Goal: Task Accomplishment & Management: Complete application form

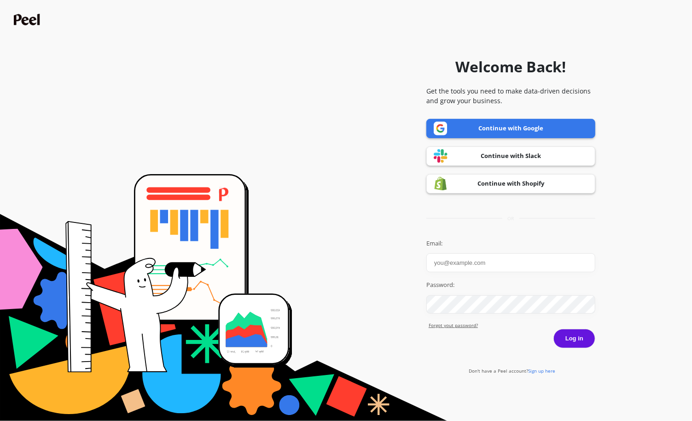
click at [488, 129] on link "Continue with Google" at bounding box center [510, 128] width 169 height 19
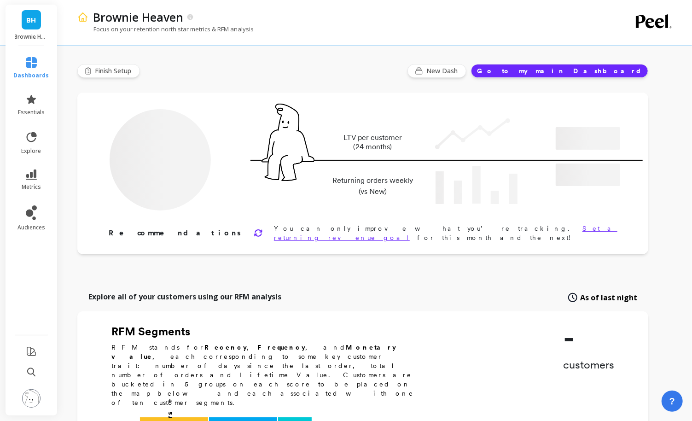
type input "Champions"
type input "1223"
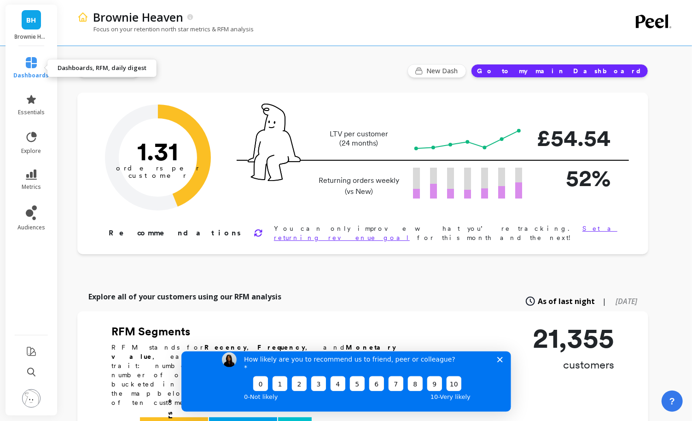
click at [31, 70] on link "dashboards" at bounding box center [31, 68] width 35 height 22
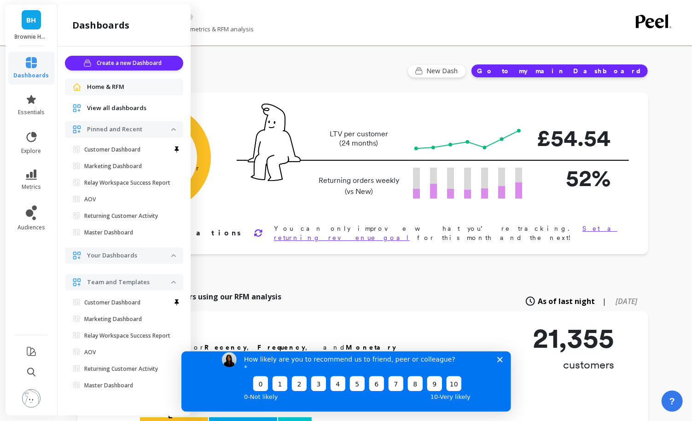
click at [116, 88] on span "Home & RFM" at bounding box center [105, 86] width 37 height 9
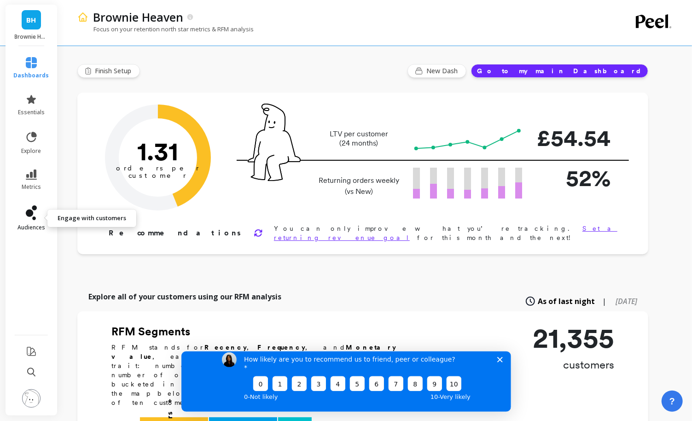
click at [36, 215] on icon at bounding box center [31, 212] width 11 height 15
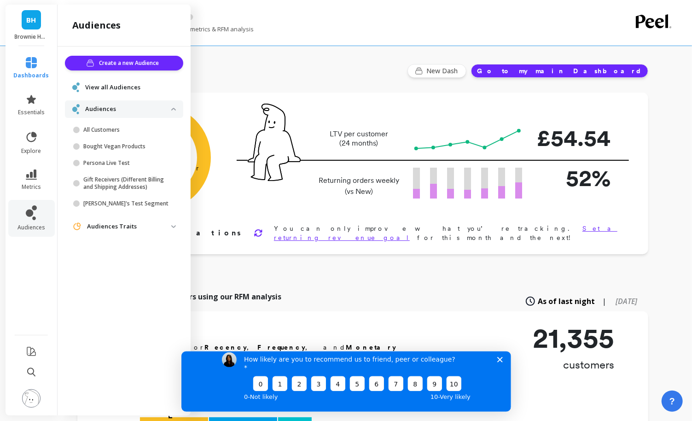
click at [110, 89] on span "View all Audiences" at bounding box center [112, 87] width 55 height 9
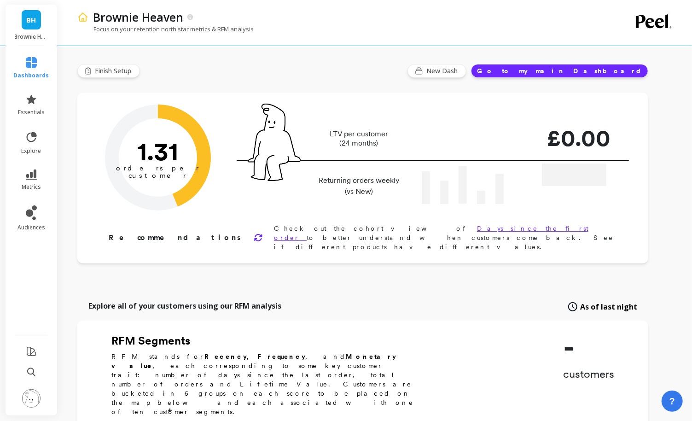
type input "Champions"
type input "1223"
